Goal: Book appointment/travel/reservation

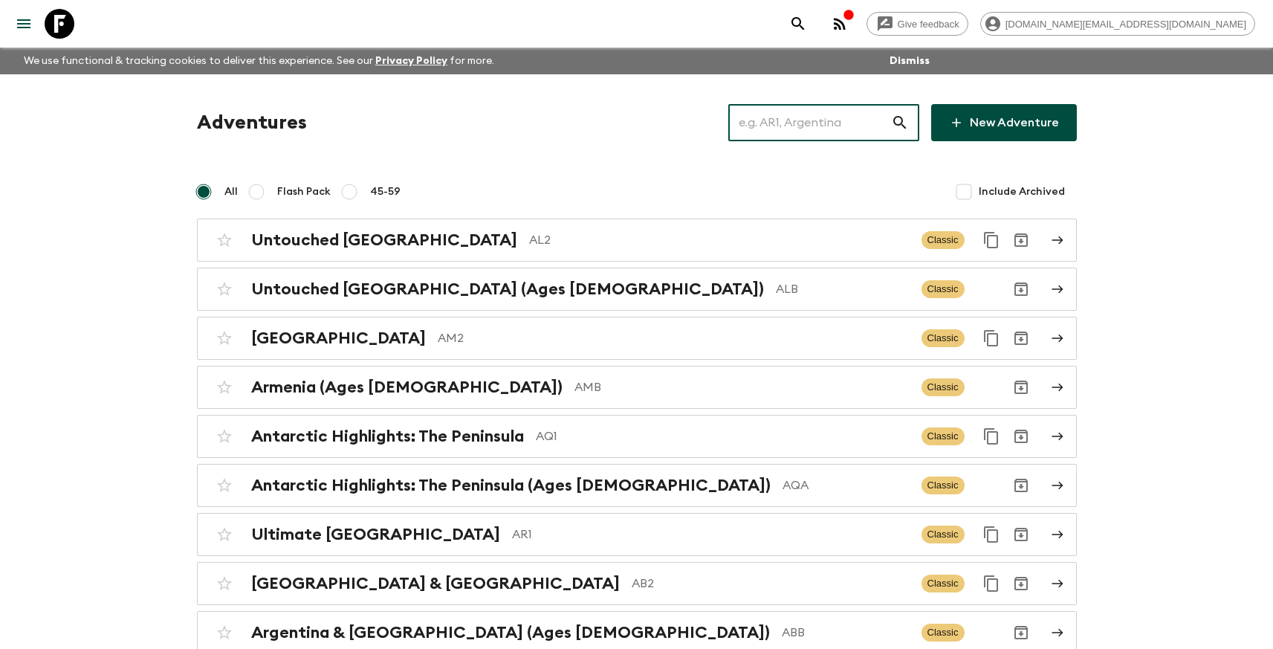
click at [794, 131] on input "text" at bounding box center [809, 123] width 163 height 42
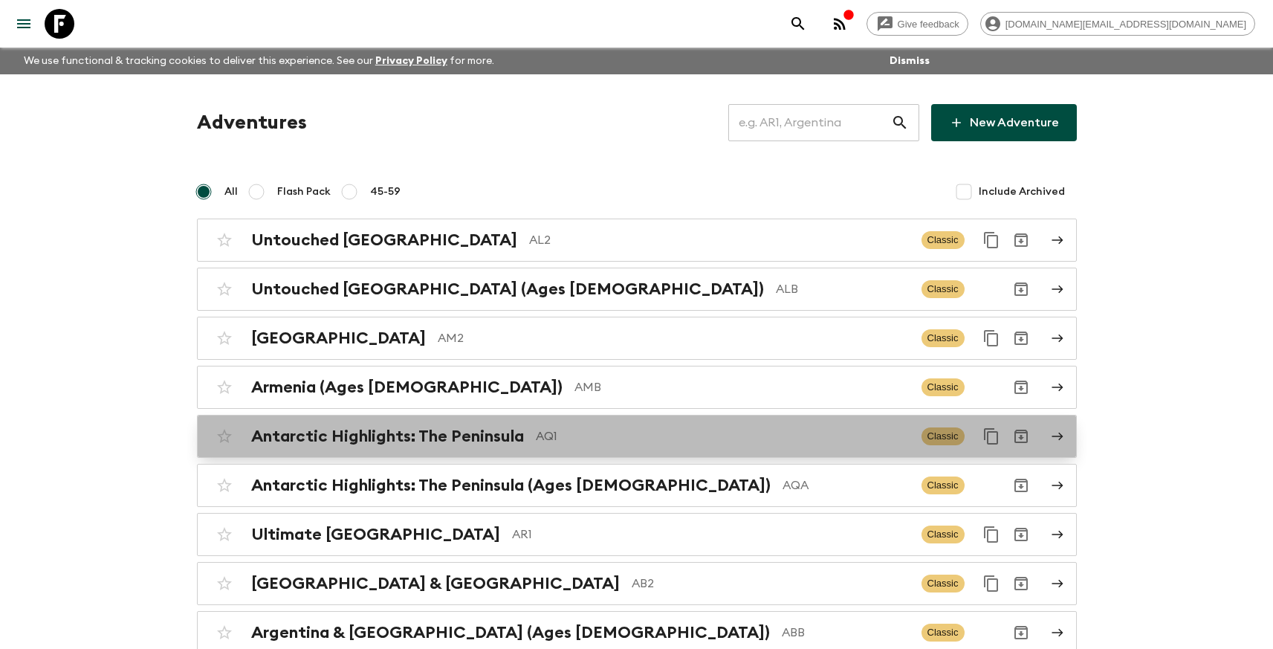
click at [605, 443] on p "AQ1" at bounding box center [723, 436] width 374 height 18
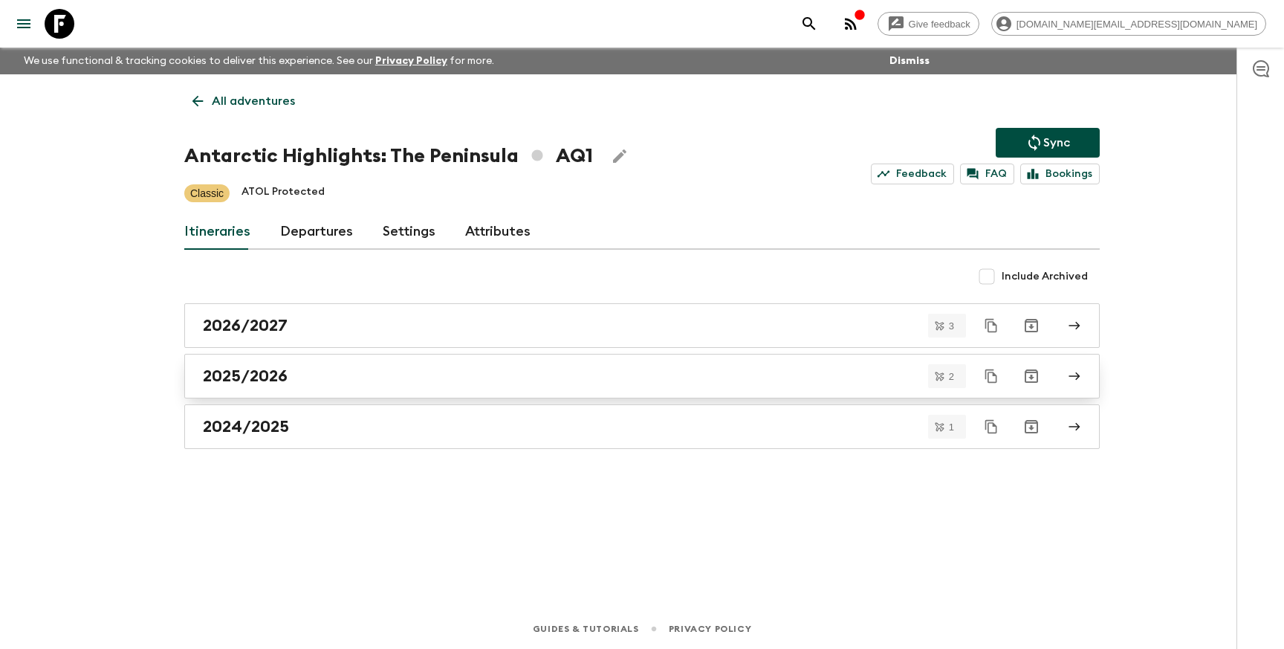
click at [476, 389] on link "2025/2026" at bounding box center [641, 376] width 915 height 45
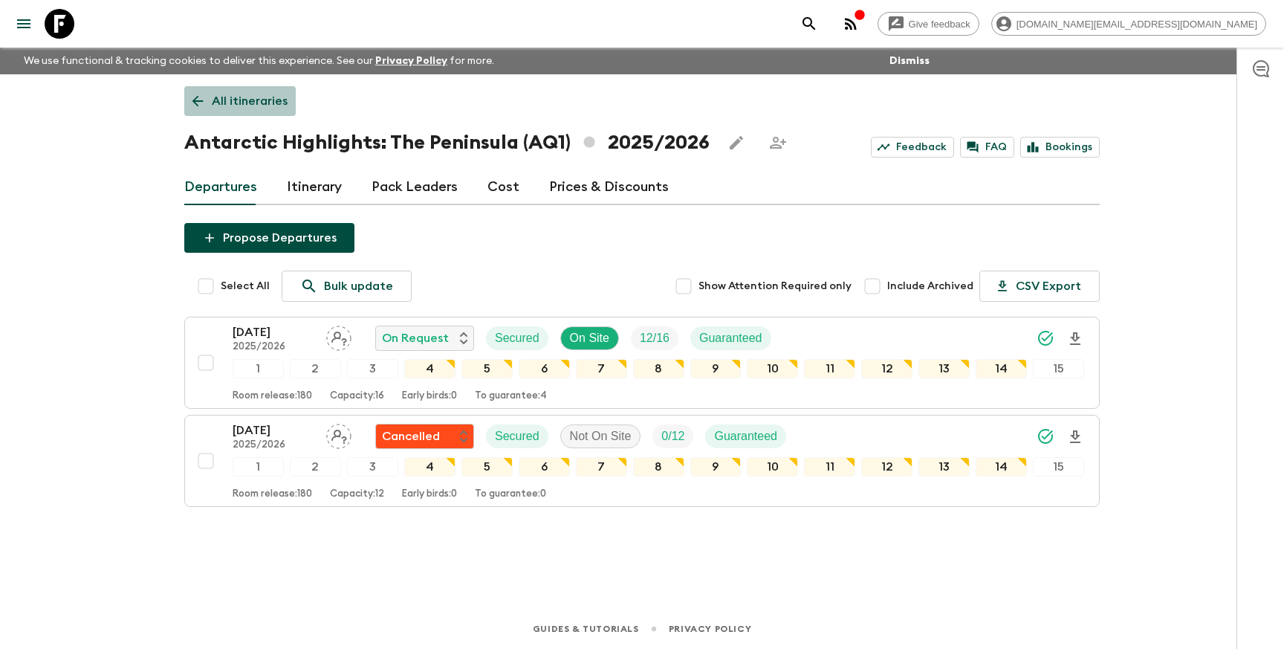
click at [236, 100] on p "All itineraries" at bounding box center [250, 101] width 76 height 18
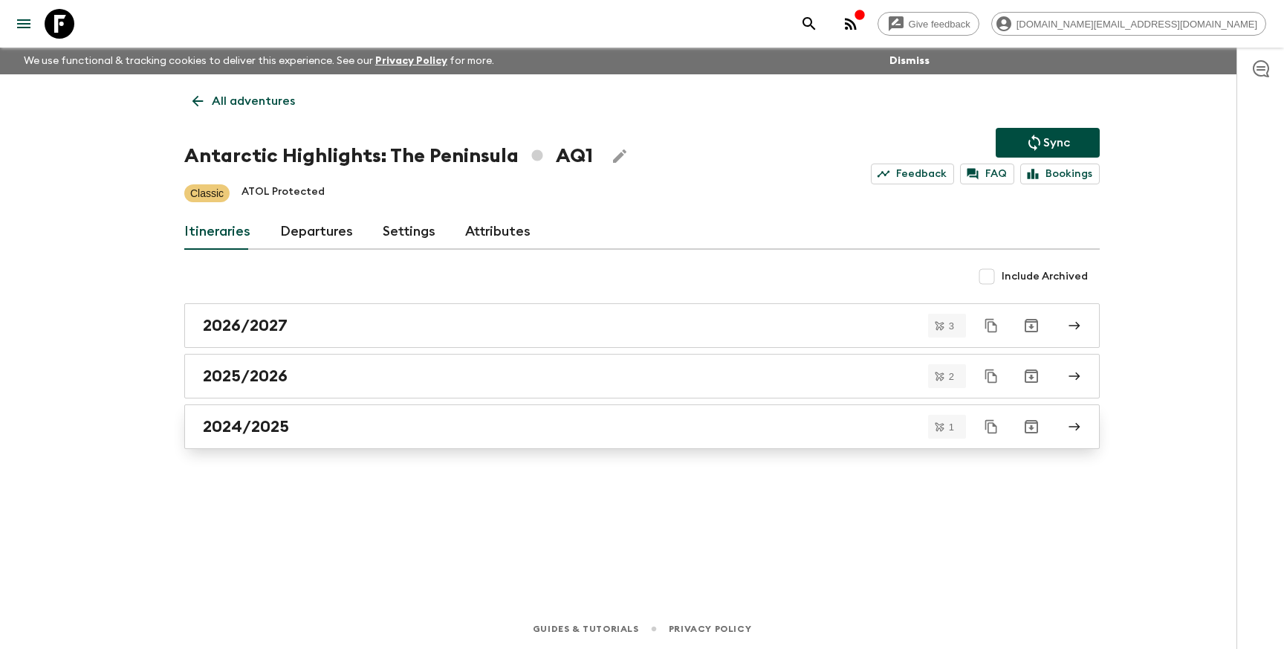
click at [424, 434] on div "2024/2025" at bounding box center [628, 426] width 850 height 19
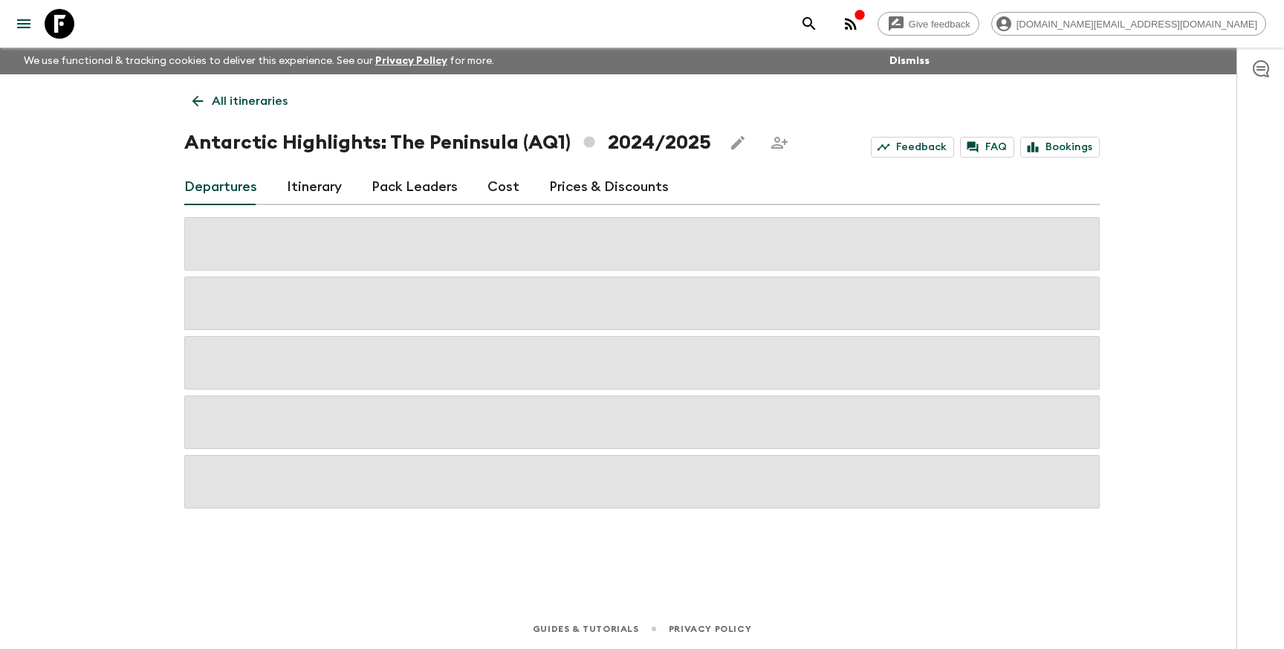
click at [207, 94] on link "All itineraries" at bounding box center [239, 101] width 111 height 30
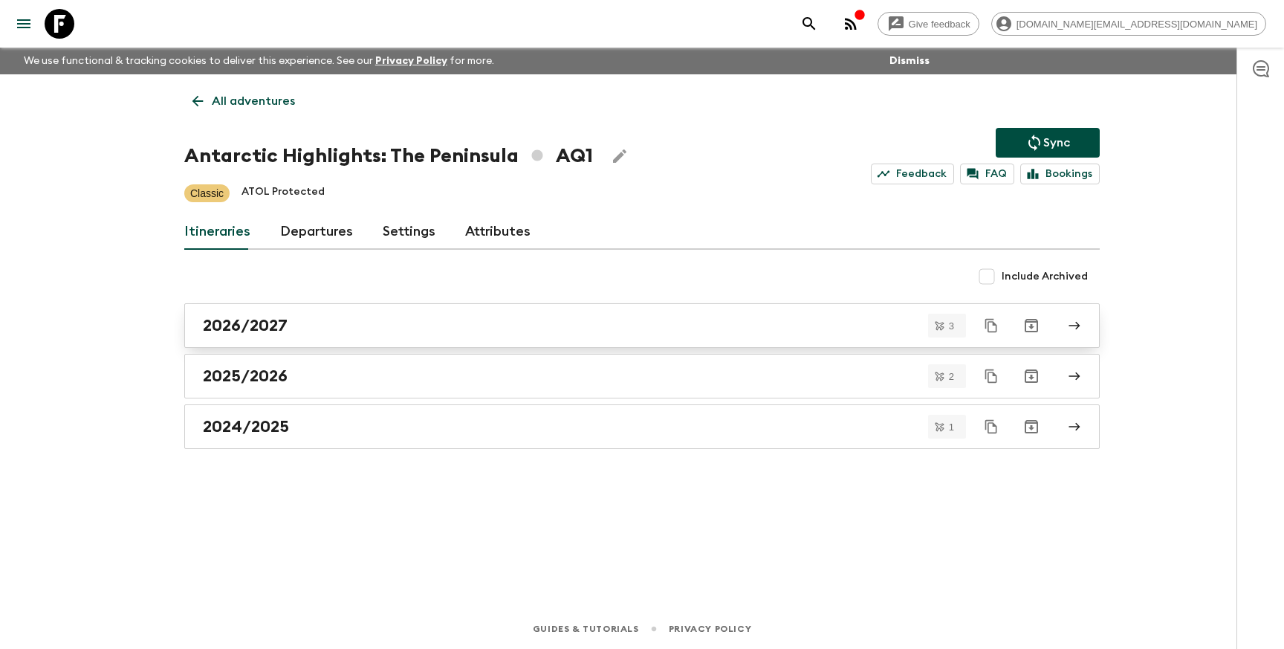
click at [354, 328] on div "2026/2027" at bounding box center [628, 325] width 850 height 19
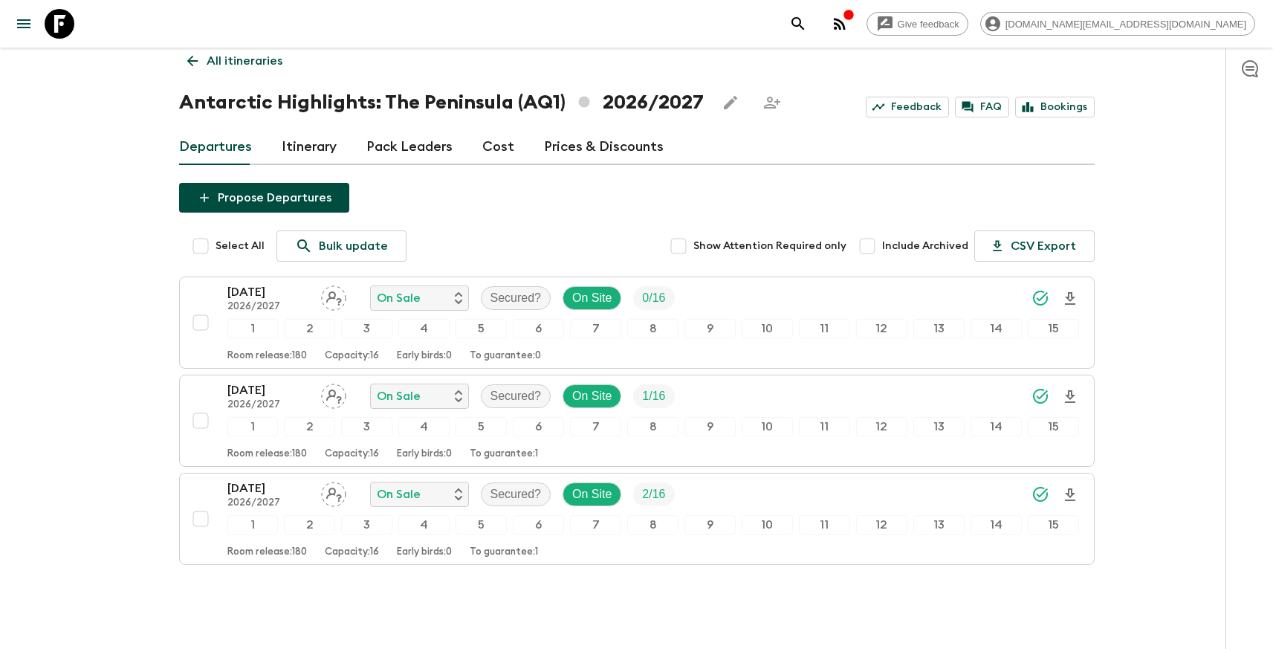
scroll to position [41, 0]
